Goal: Task Accomplishment & Management: Complete application form

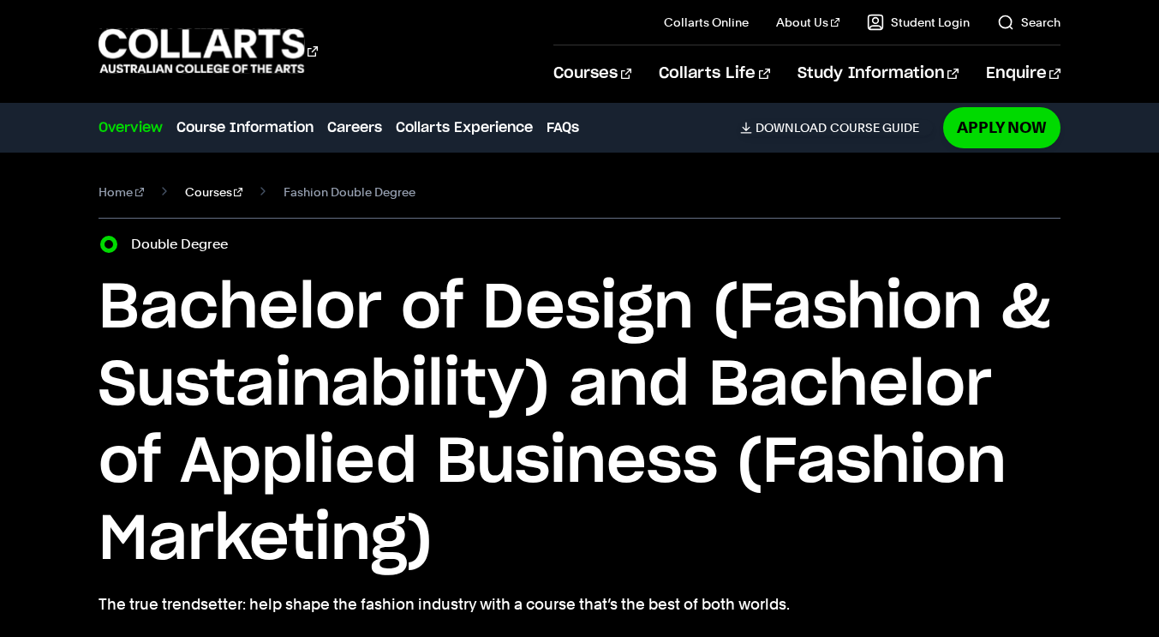
click at [194, 195] on link "Courses" at bounding box center [214, 192] width 58 height 24
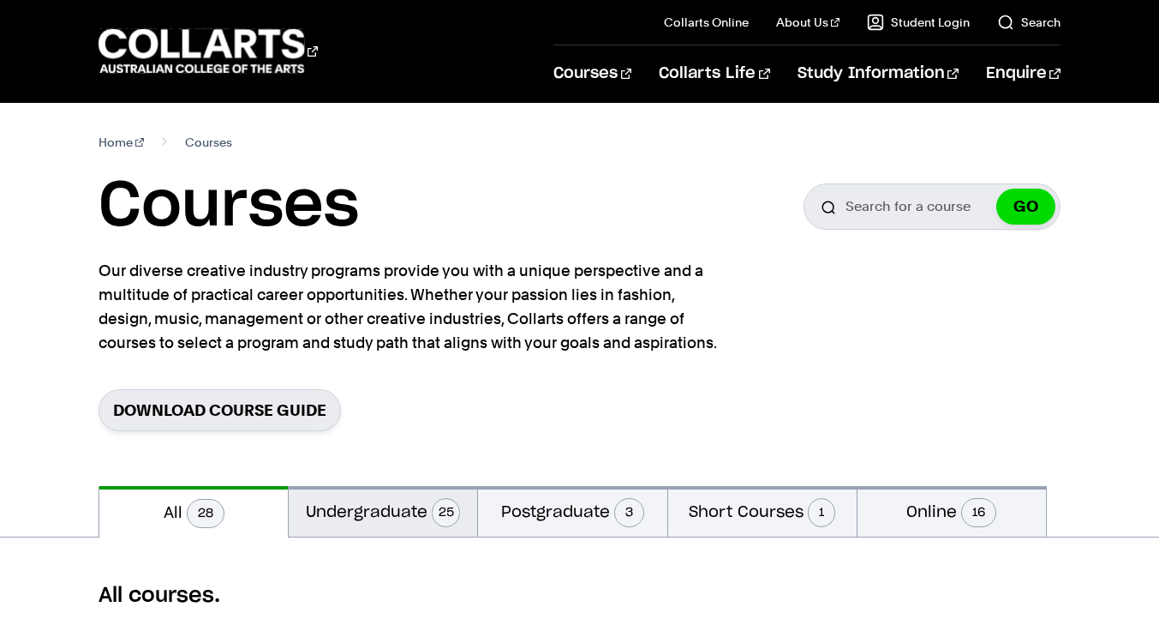
click at [416, 521] on button "Undergraduate 25" at bounding box center [383, 511] width 189 height 51
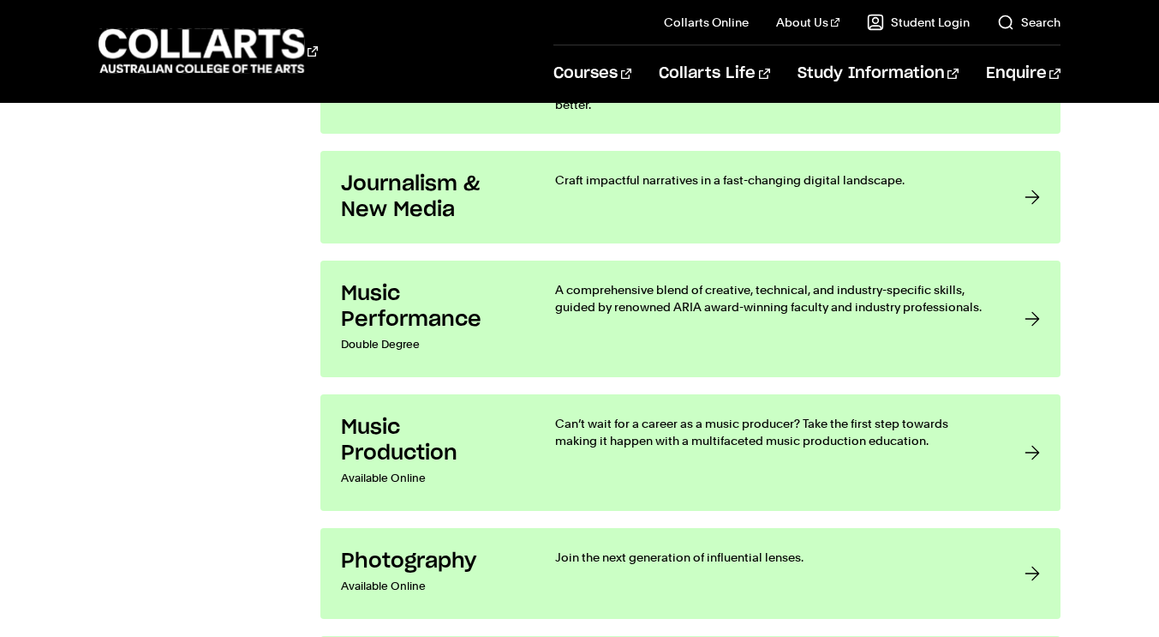
scroll to position [2825, 0]
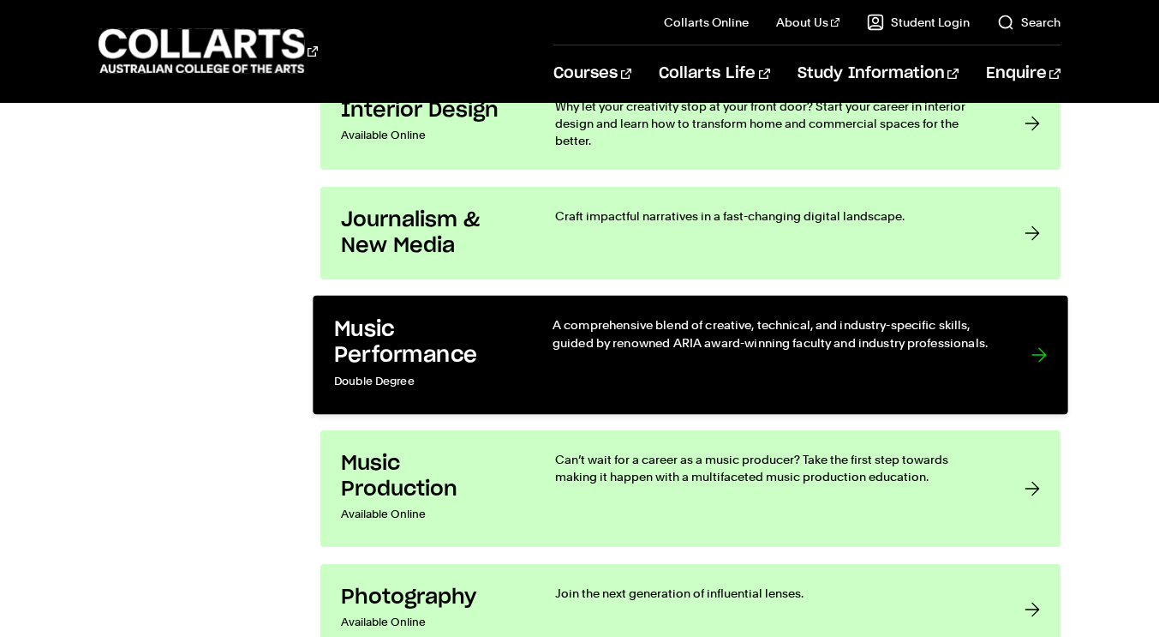
click at [997, 343] on link "Music Performance Double Degree A comprehensive blend of creative, technical, a…" at bounding box center [690, 355] width 755 height 119
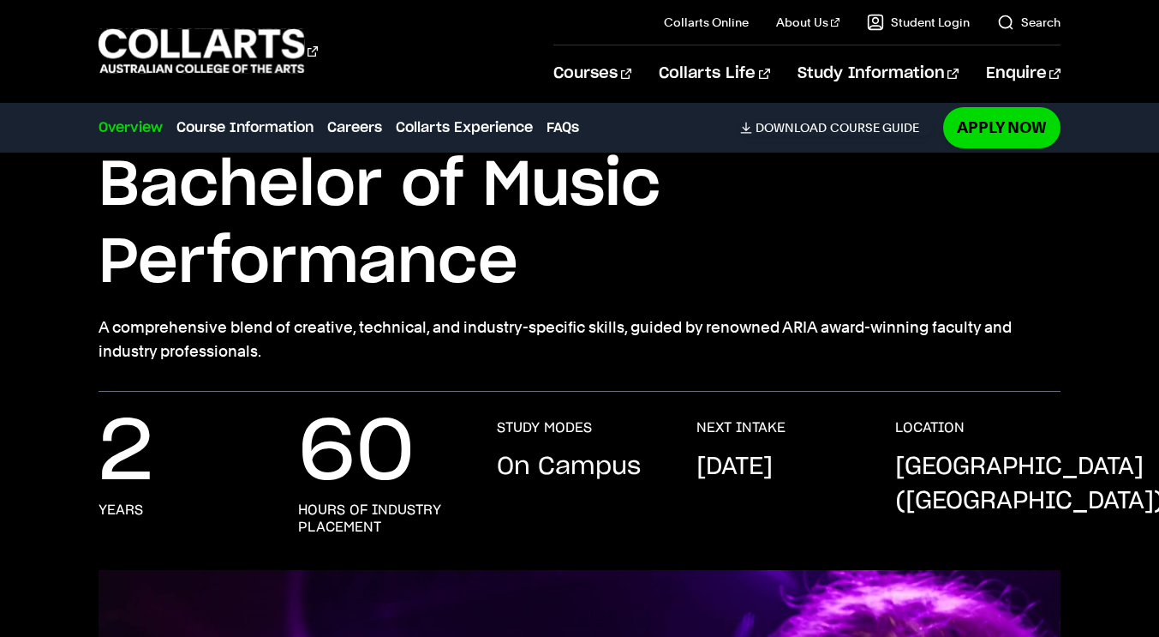
scroll to position [103, 0]
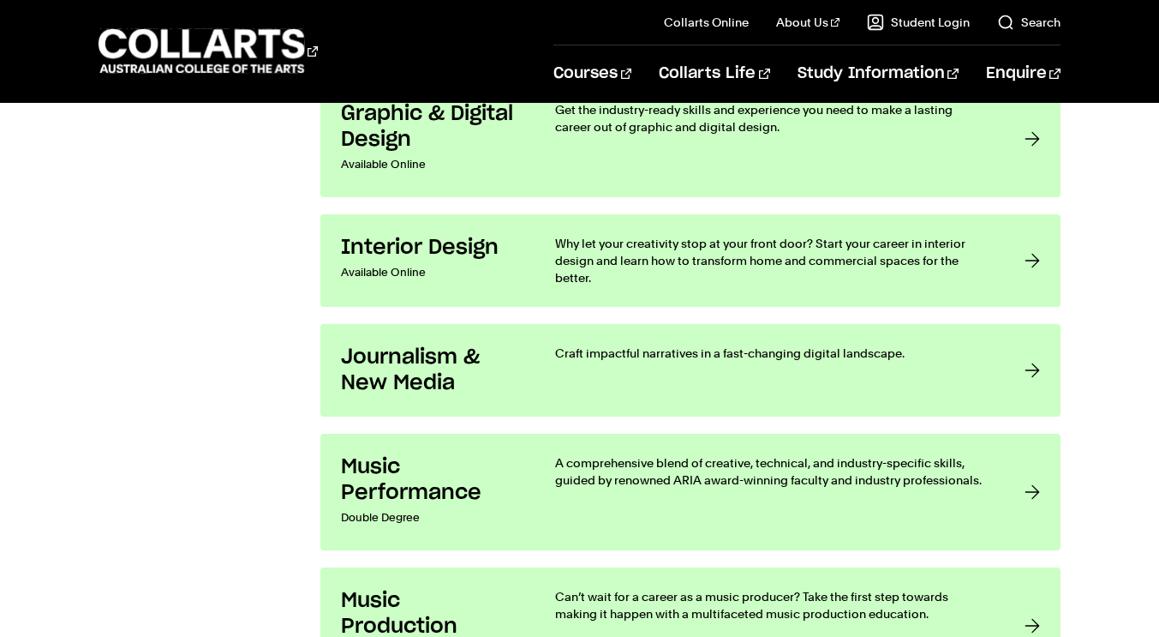
scroll to position [2632, 0]
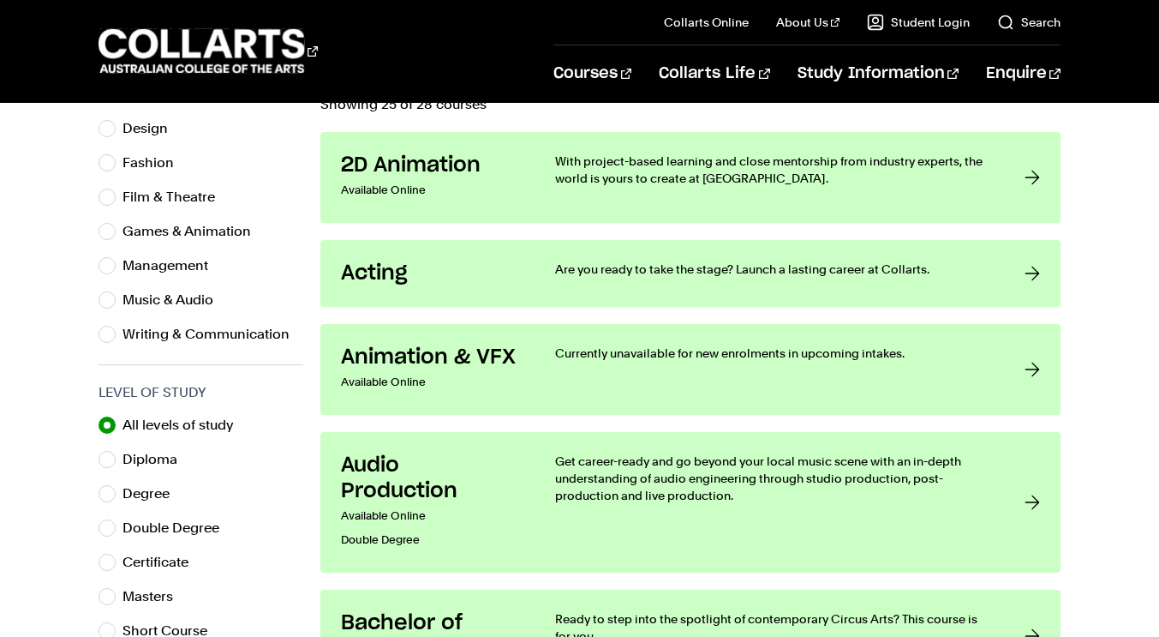
scroll to position [687, 0]
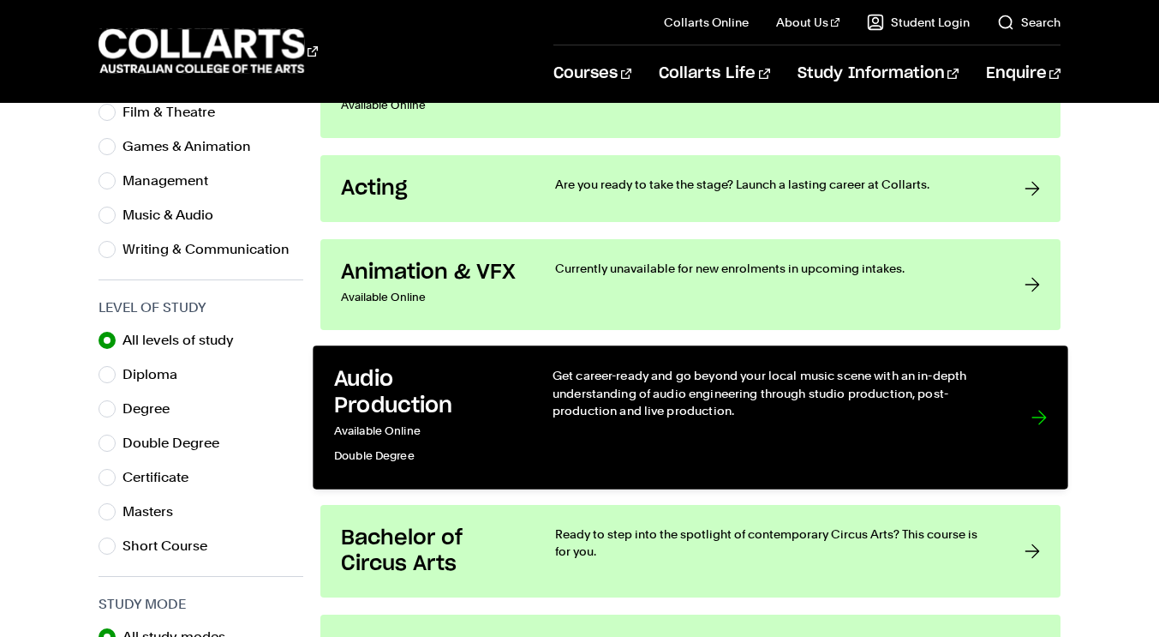
click at [1015, 399] on link "Audio Production Available Online Double Degree Get career-ready and go beyond …" at bounding box center [690, 417] width 755 height 143
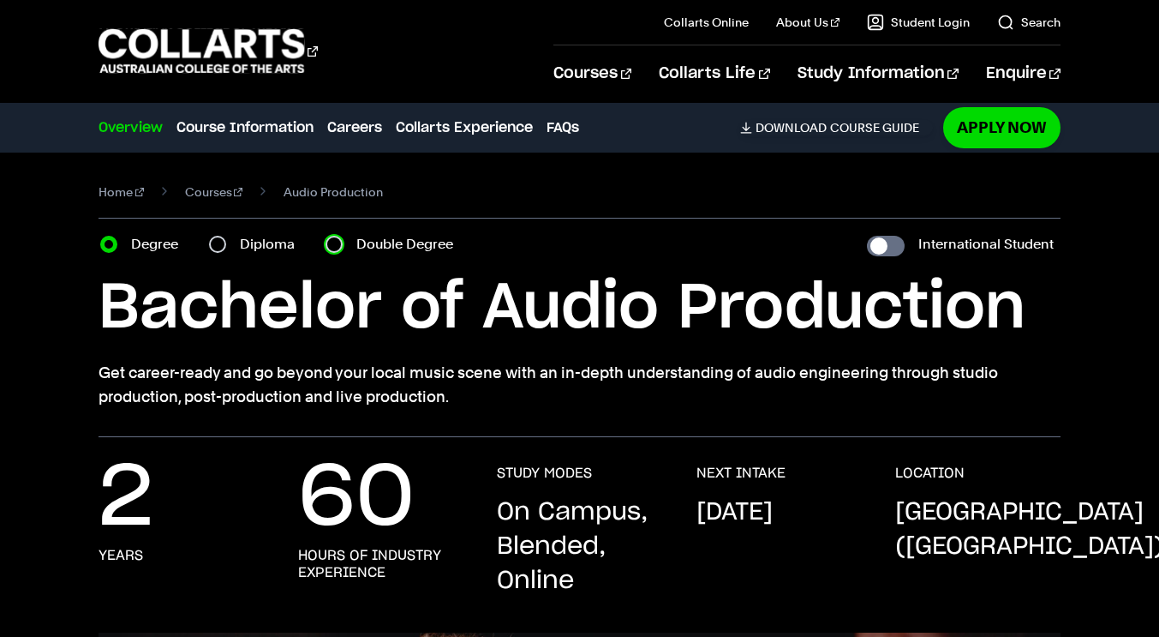
click at [337, 249] on input "Double Degree" at bounding box center [334, 244] width 17 height 17
radio input "true"
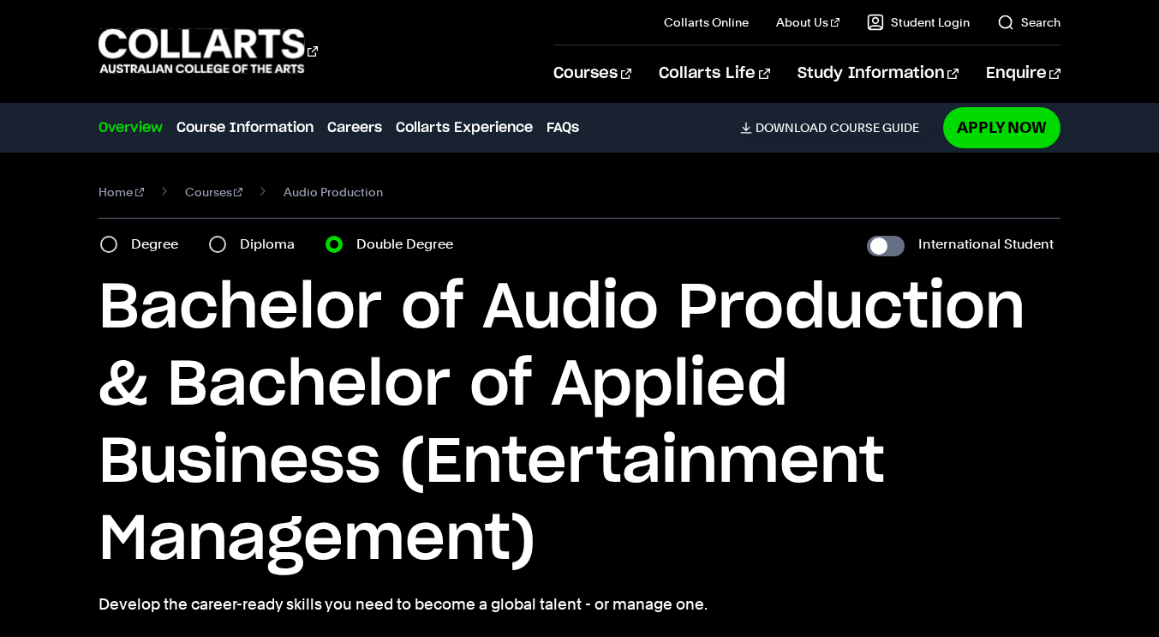
click at [1009, 420] on h1 "Bachelor of Audio Production & Bachelor of Applied Business (Entertainment Mana…" at bounding box center [580, 424] width 962 height 308
click at [978, 135] on link "Apply Now" at bounding box center [1001, 127] width 117 height 40
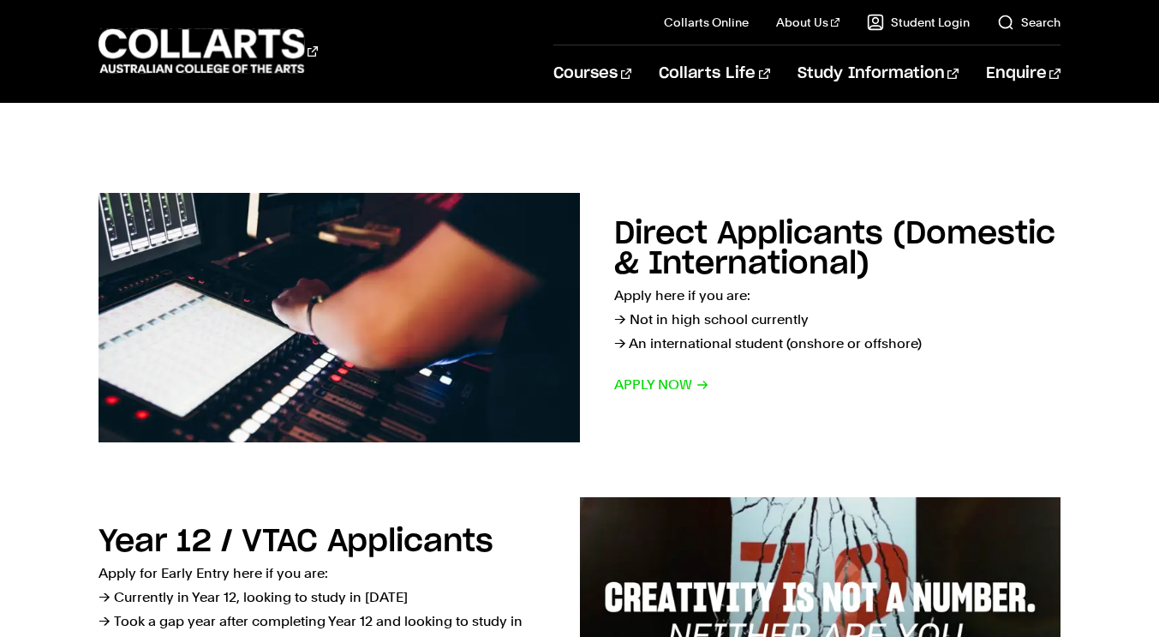
scroll to position [215, 0]
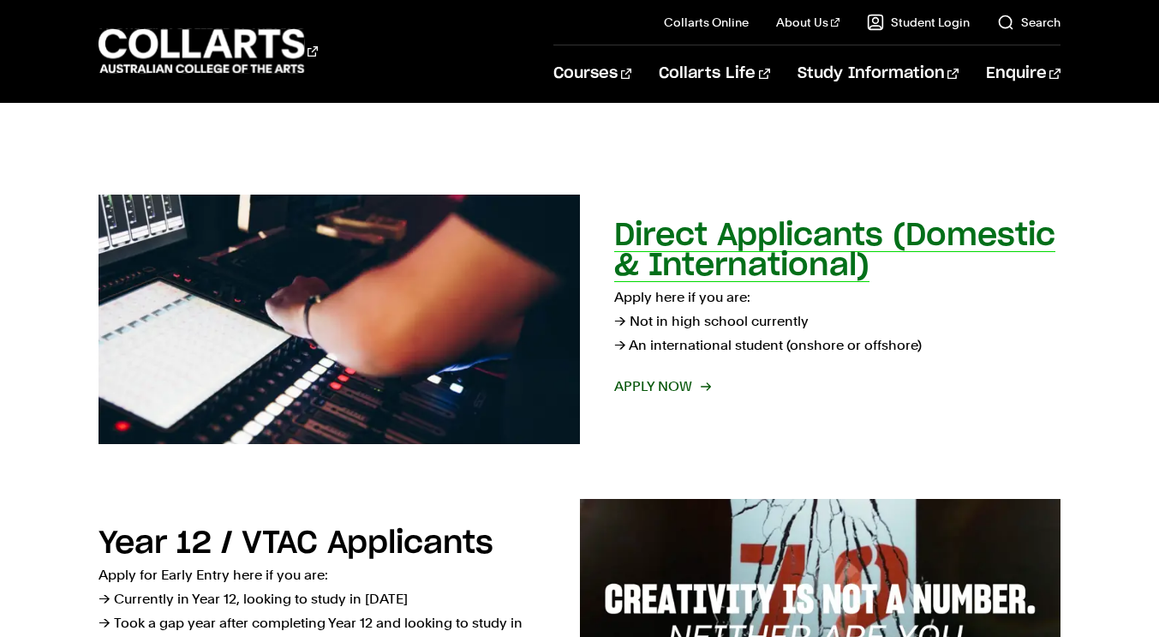
click at [639, 389] on span "Apply now" at bounding box center [661, 386] width 95 height 24
